Goal: Find specific page/section: Find specific page/section

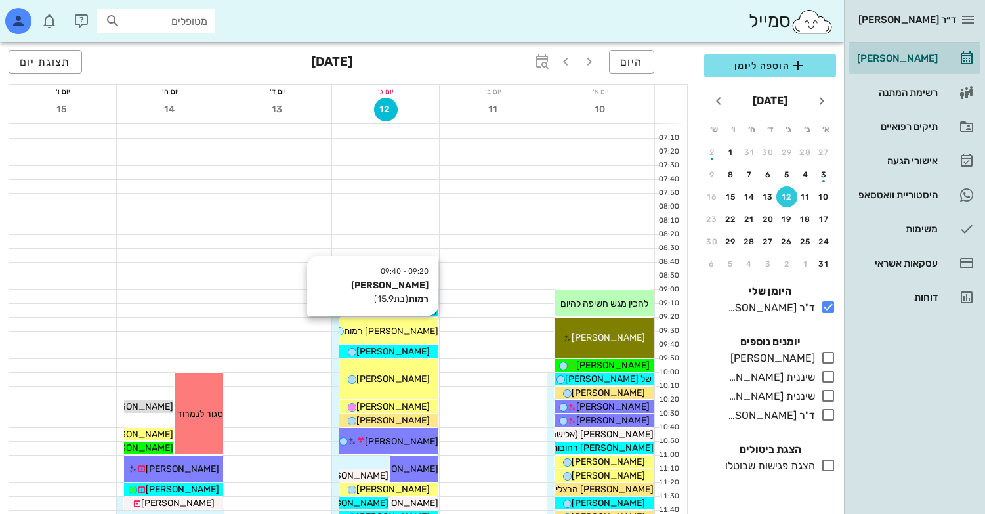
click at [399, 319] on div "09:20 - 09:40 [PERSON_NAME] רמות (בת 15.9 ) [PERSON_NAME] רמות" at bounding box center [388, 331] width 99 height 26
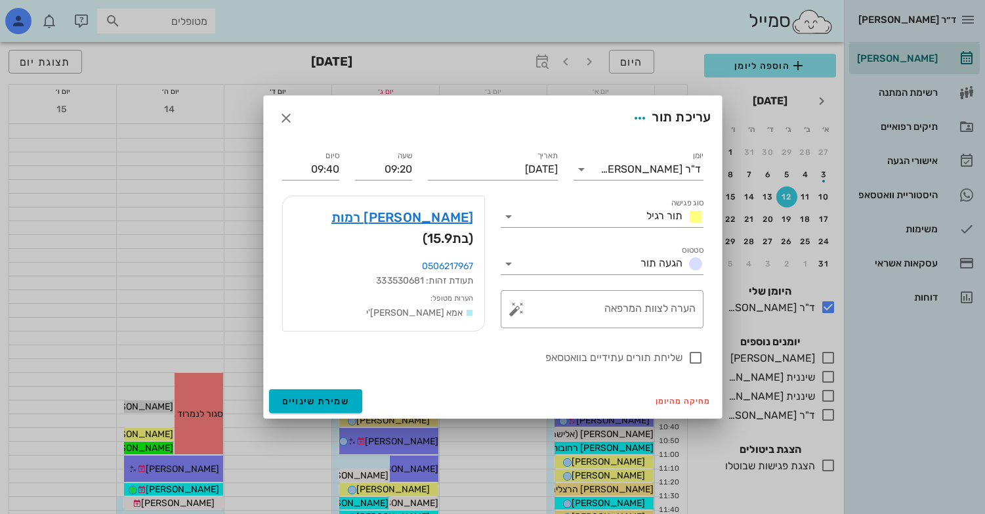
click at [431, 206] on div "[PERSON_NAME] רמות (בת 15.9 )" at bounding box center [384, 227] width 202 height 63
click at [431, 219] on link "[PERSON_NAME] רמות" at bounding box center [402, 217] width 142 height 21
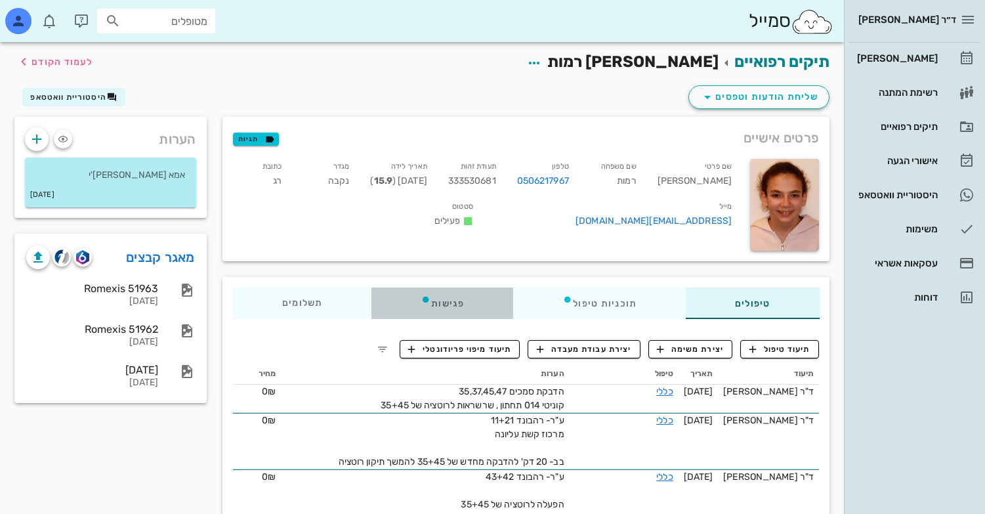
click at [431, 295] on icon at bounding box center [426, 299] width 11 height 11
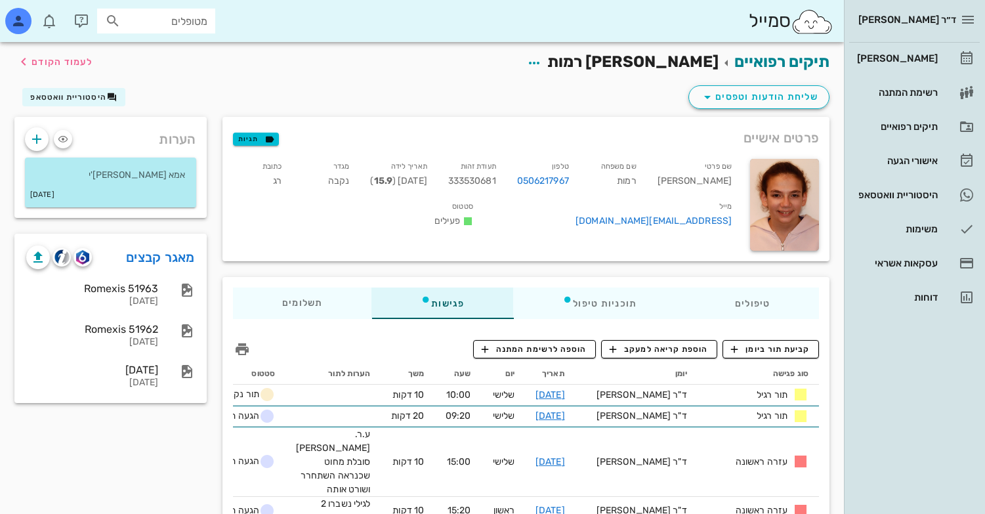
click at [134, 24] on input "מטופלים" at bounding box center [165, 20] width 84 height 17
paste input "[PERSON_NAME]"
type input "[PERSON_NAME]"
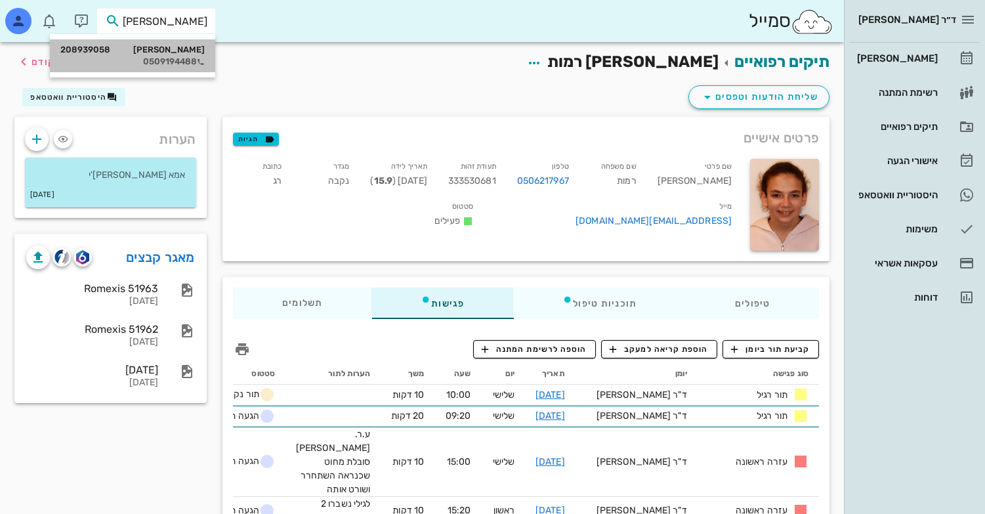
click at [173, 47] on div "שלי [PERSON_NAME] 208939058" at bounding box center [132, 50] width 144 height 11
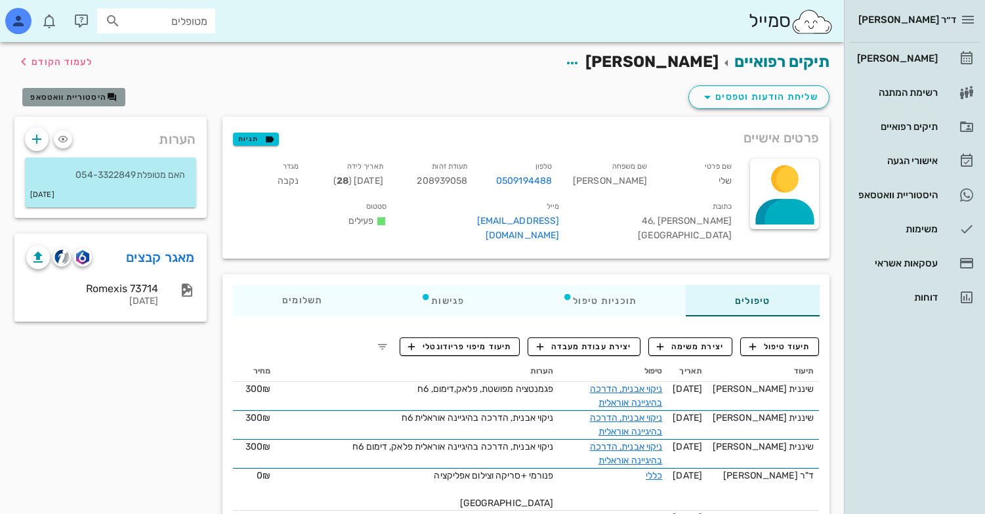
click at [61, 96] on span "היסטוריית וואטסאפ" at bounding box center [68, 97] width 76 height 9
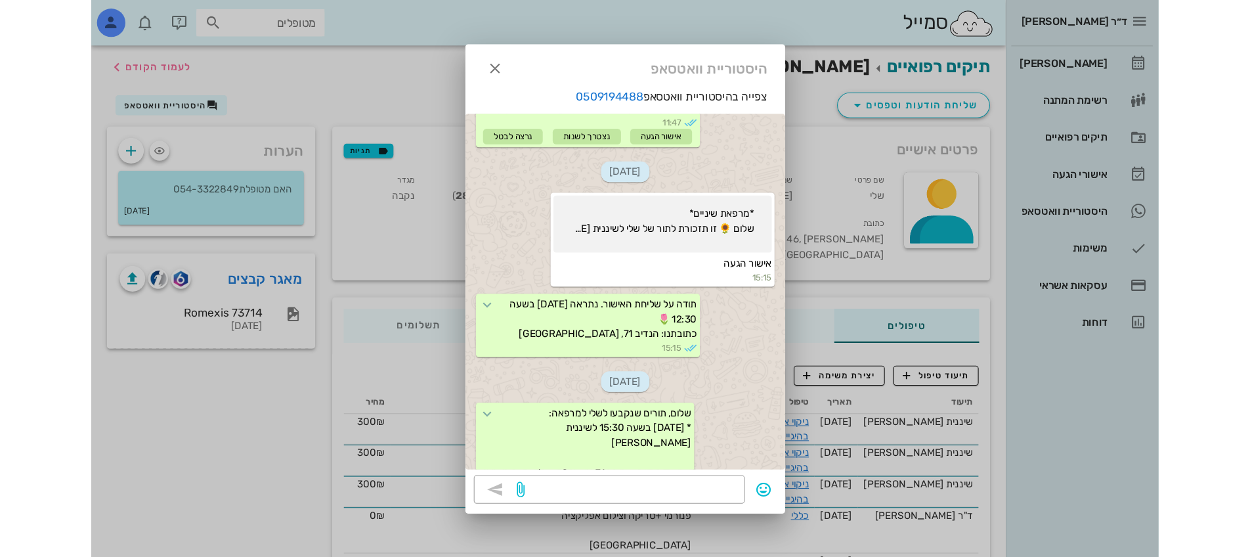
scroll to position [463, 0]
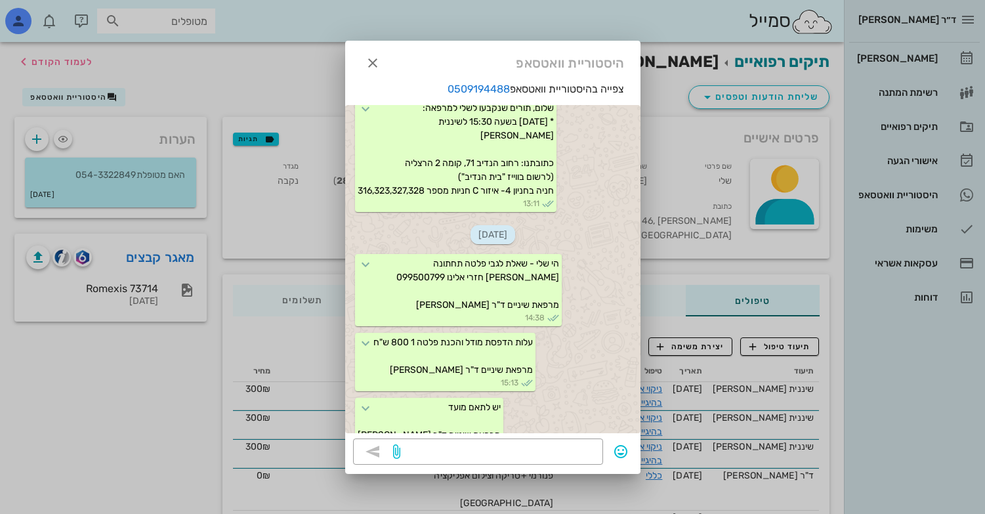
click at [769, 60] on div at bounding box center [492, 257] width 985 height 514
